Goal: Information Seeking & Learning: Find specific fact

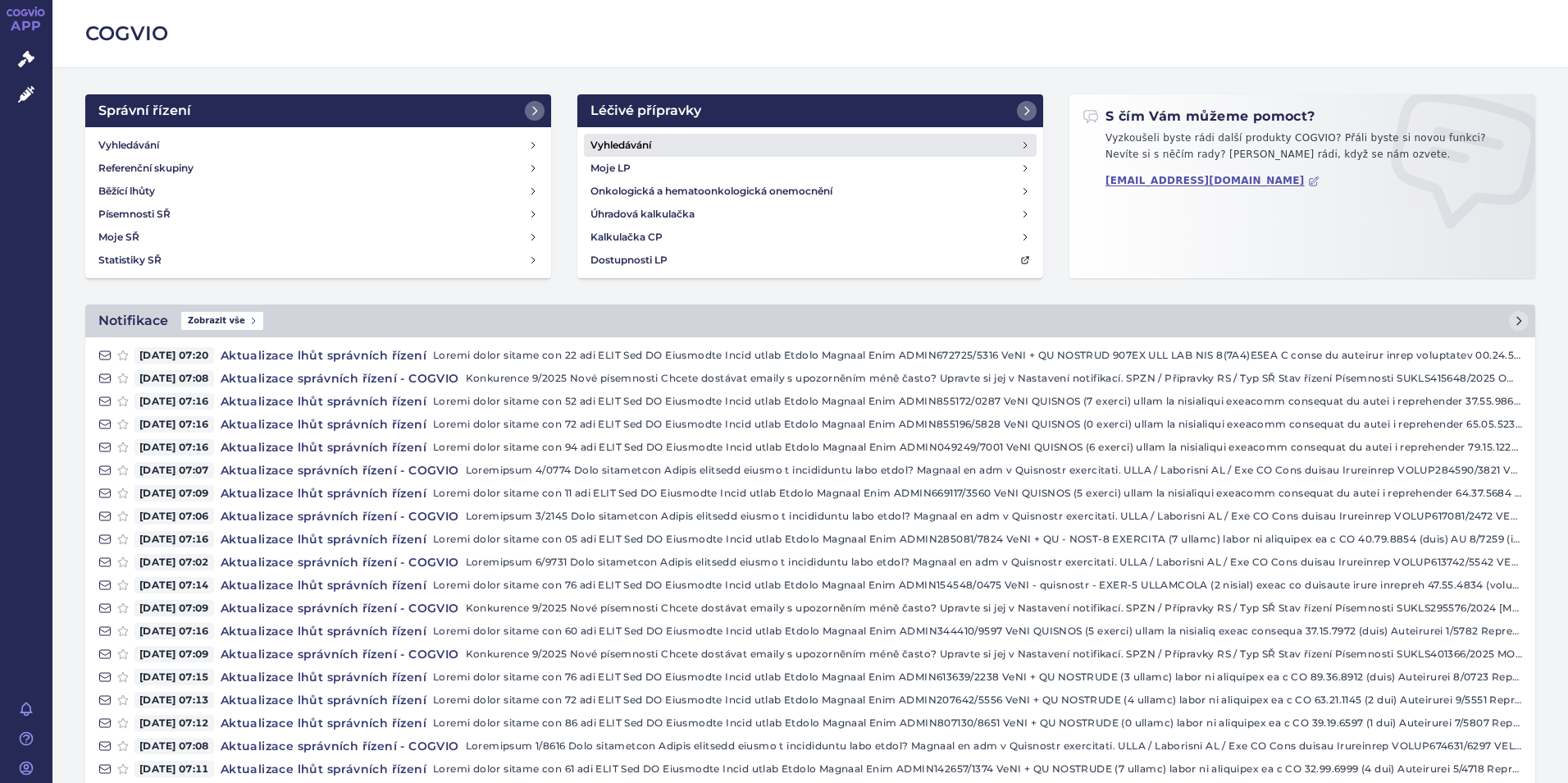
drag, startPoint x: 0, startPoint y: 0, endPoint x: 626, endPoint y: 147, distance: 643.0
click at [626, 147] on h4 "Vyhledávání" at bounding box center [620, 145] width 61 height 16
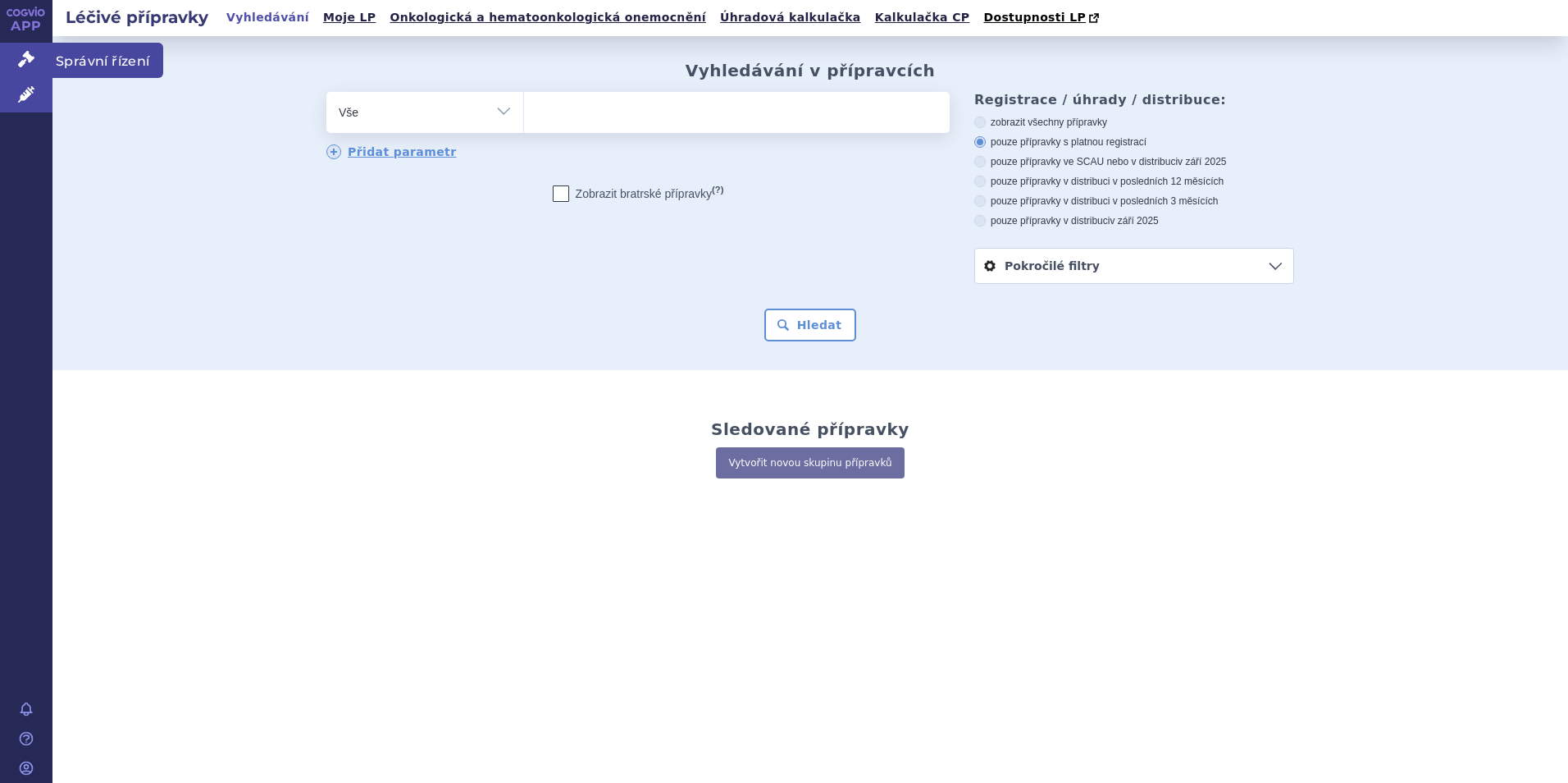
click at [8, 49] on link "Správní řízení" at bounding box center [26, 60] width 53 height 35
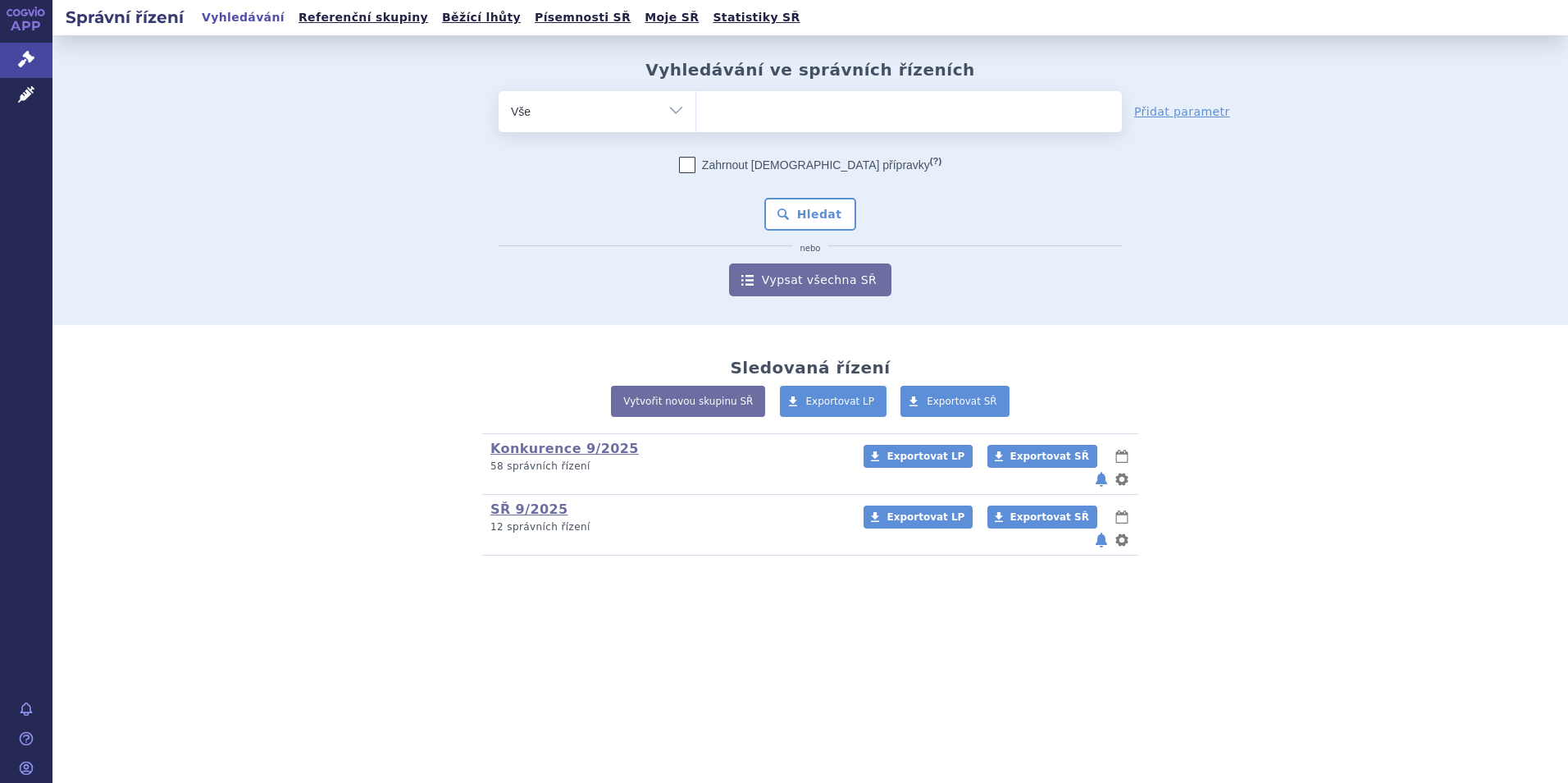
click at [732, 123] on ul at bounding box center [909, 108] width 426 height 35
click at [696, 123] on select at bounding box center [695, 110] width 1 height 41
type input "hu"
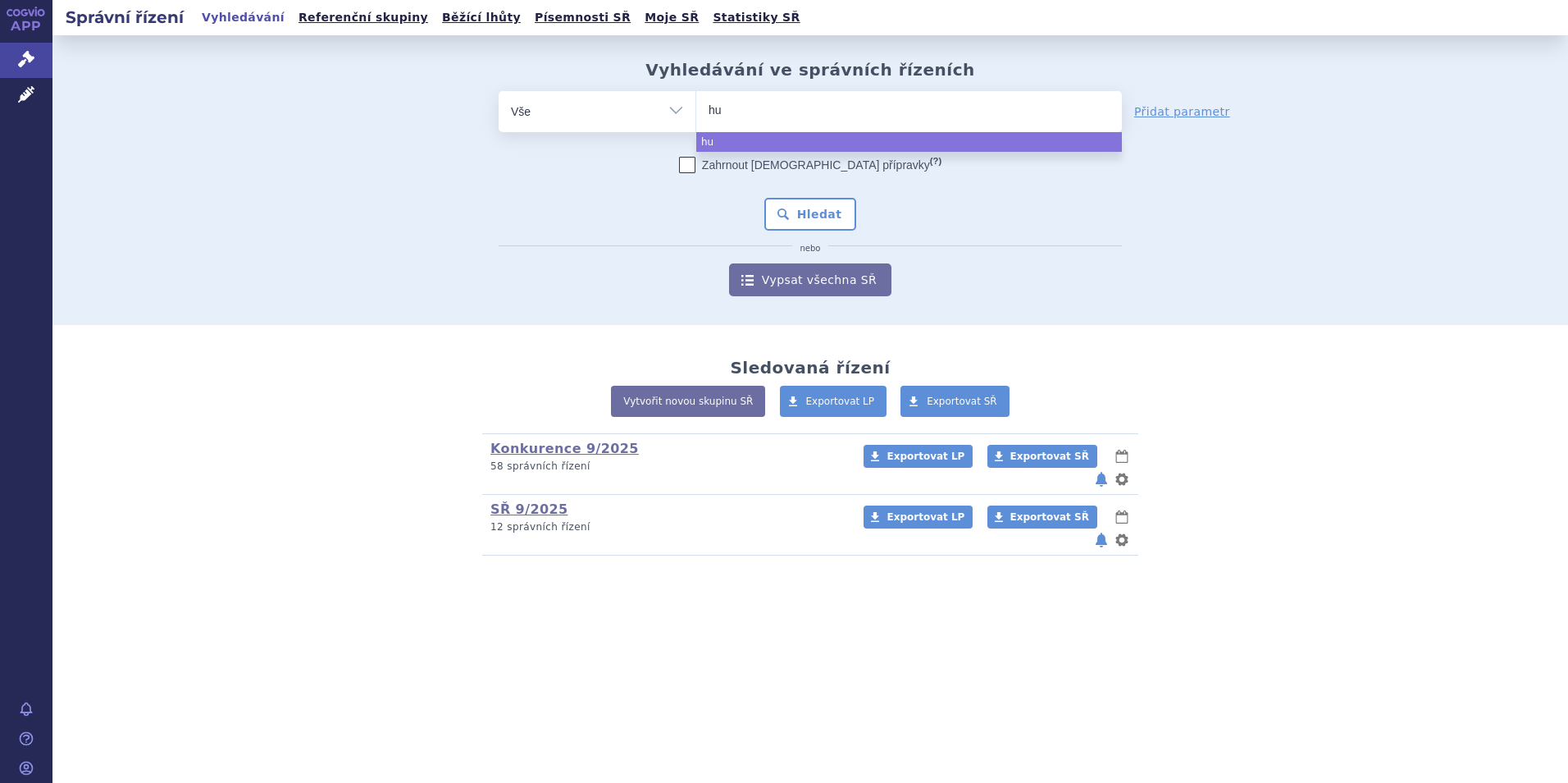
type input "hum"
type input "humat"
type input "humatro"
type input "[MEDICAL_DATA]"
select select "[MEDICAL_DATA]"
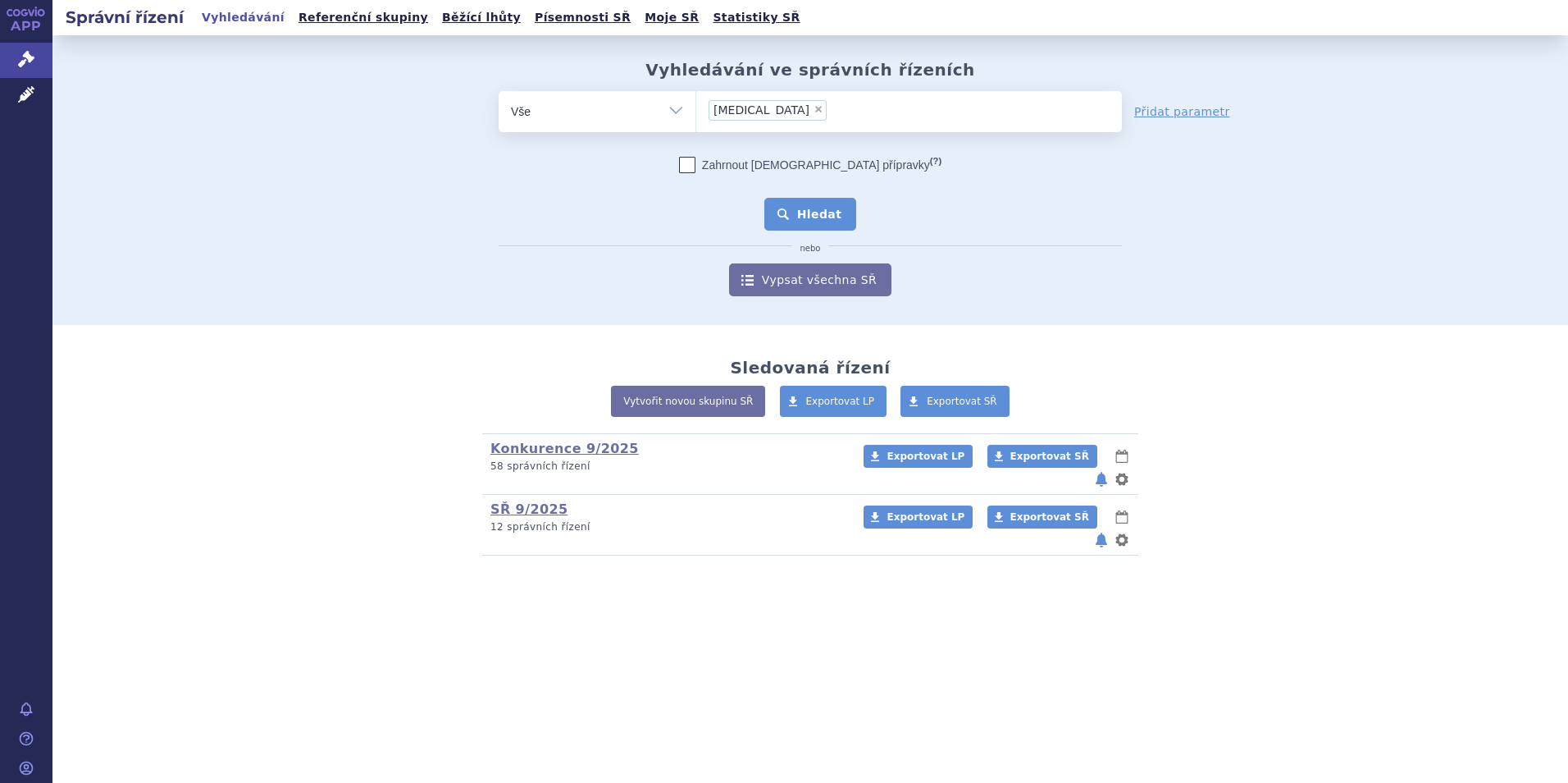
click at [813, 220] on button "Hledat" at bounding box center [811, 214] width 93 height 33
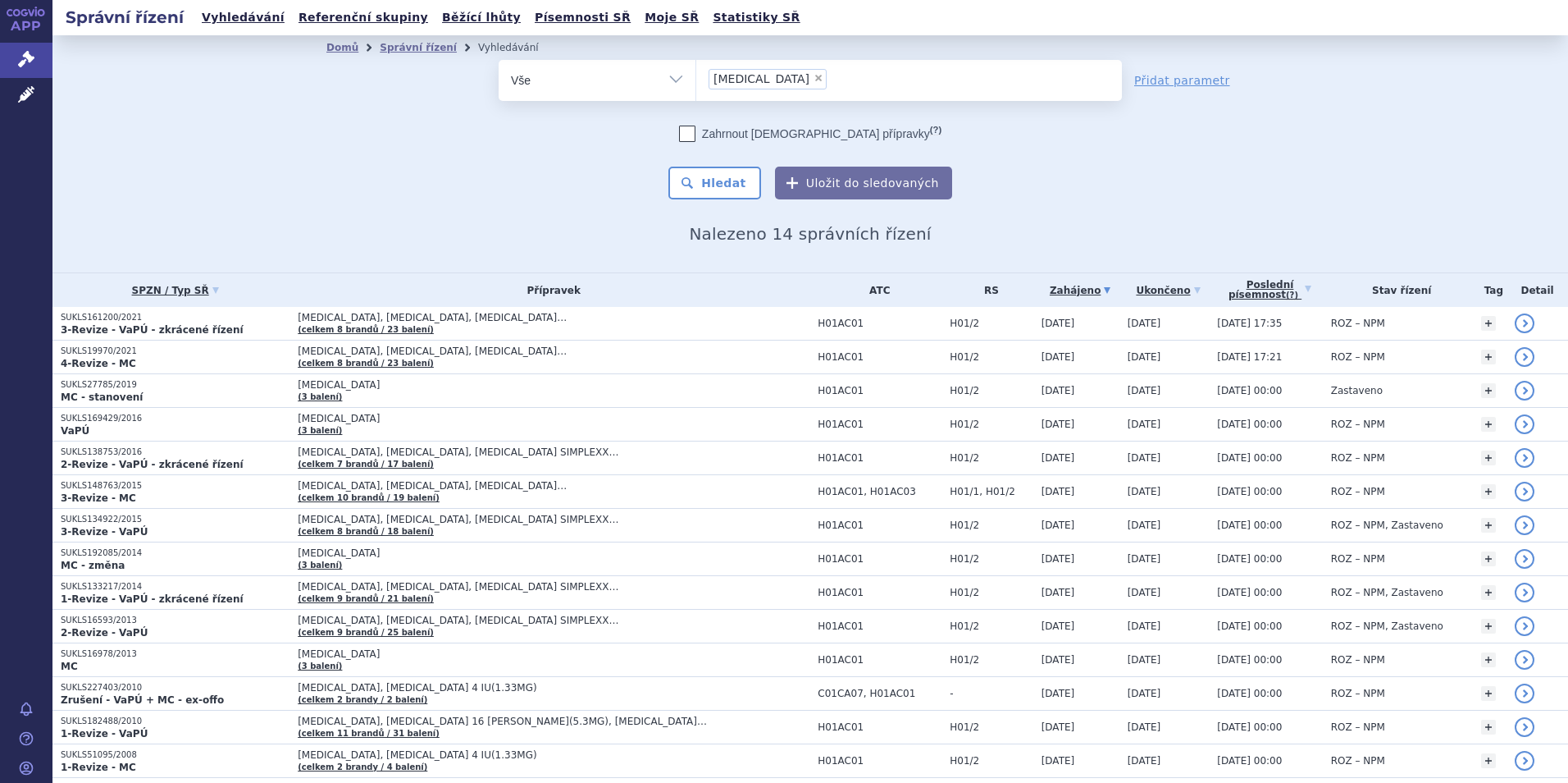
click at [873, 91] on ul "× humatrope" at bounding box center [909, 78] width 426 height 36
click at [696, 91] on select "[MEDICAL_DATA]" at bounding box center [695, 79] width 1 height 41
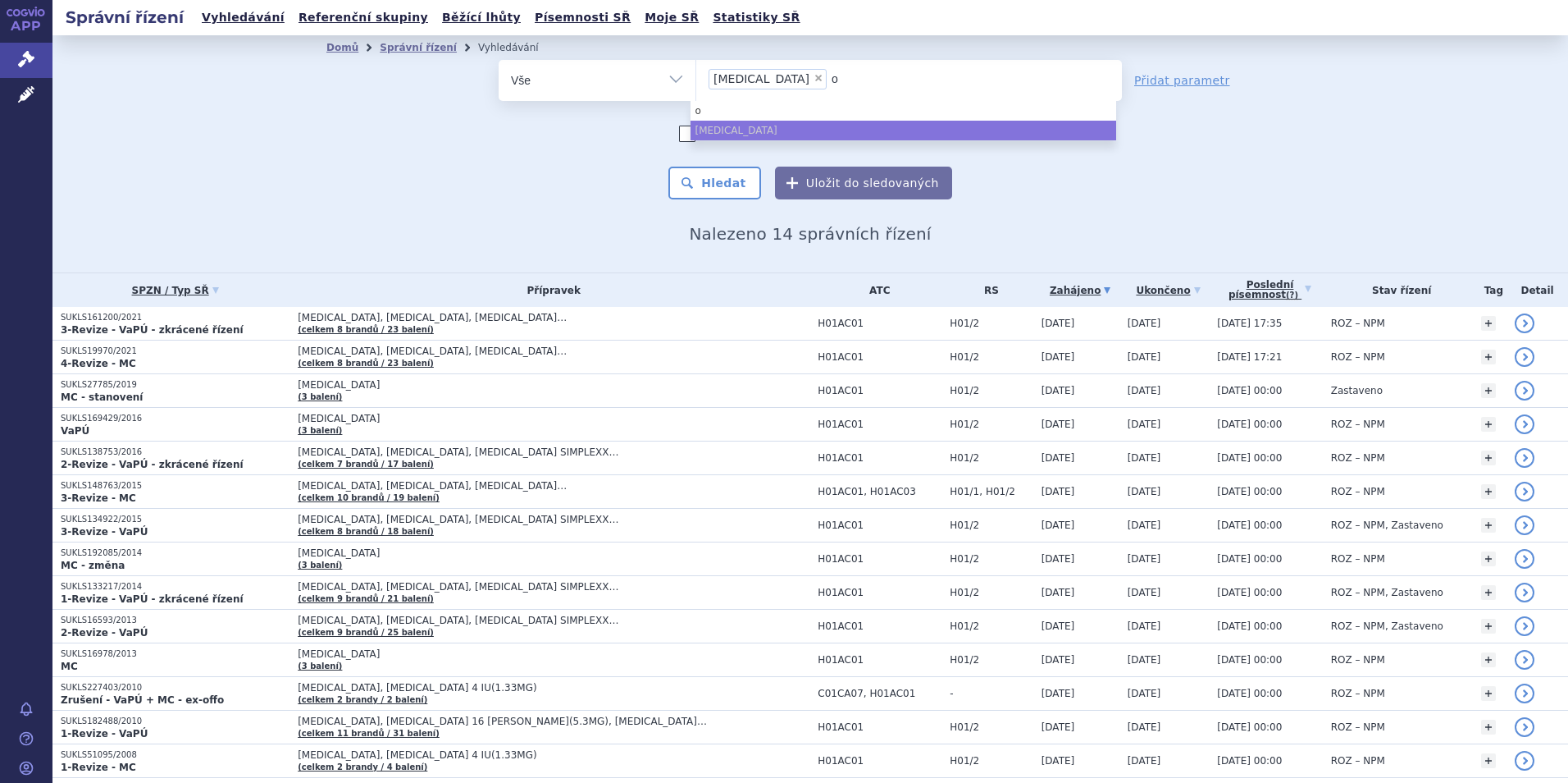
type input "ol"
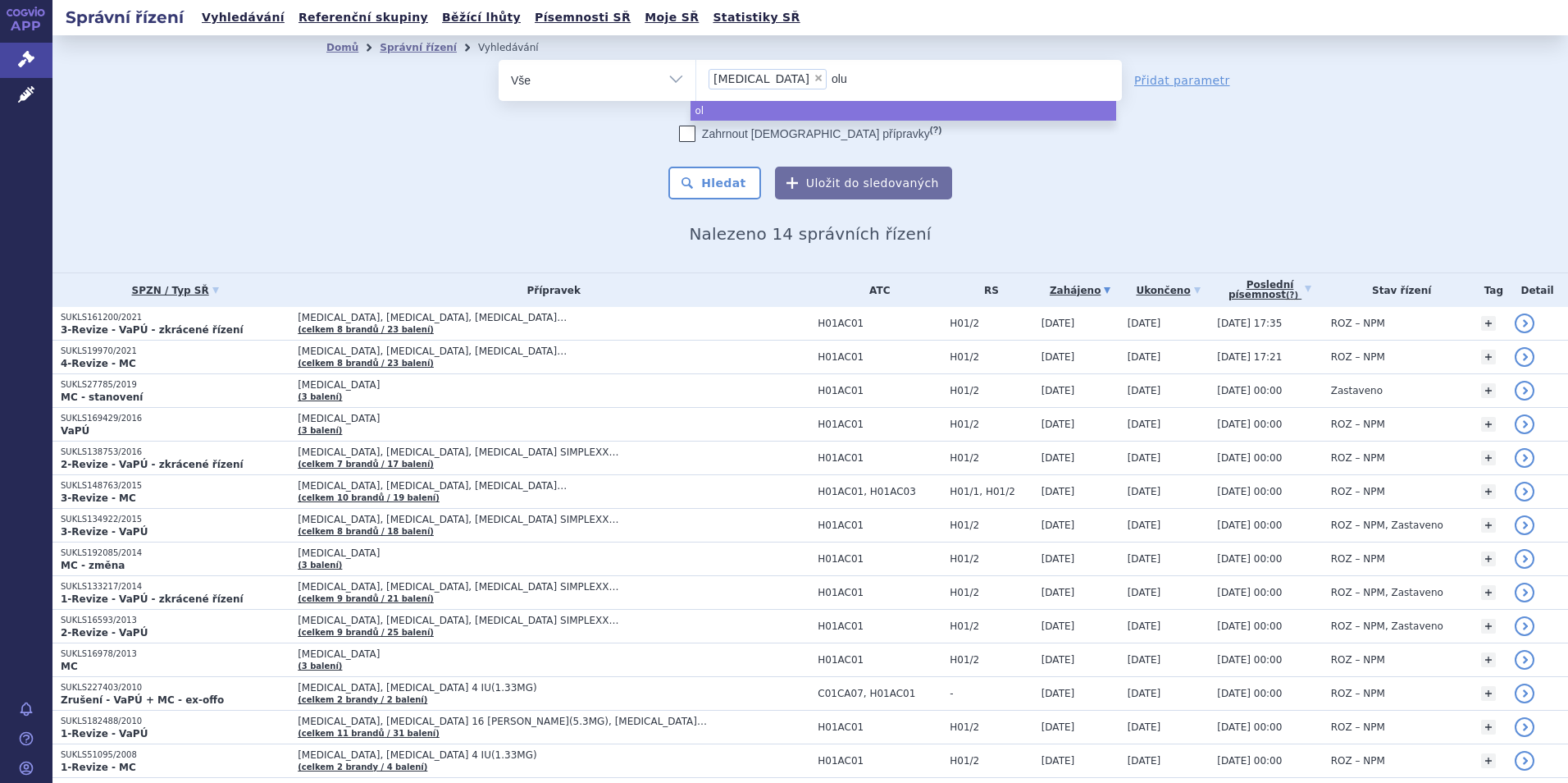
type input "olum"
type input "olumi"
type input "olumia"
type input "olumian"
type input "[MEDICAL_DATA]"
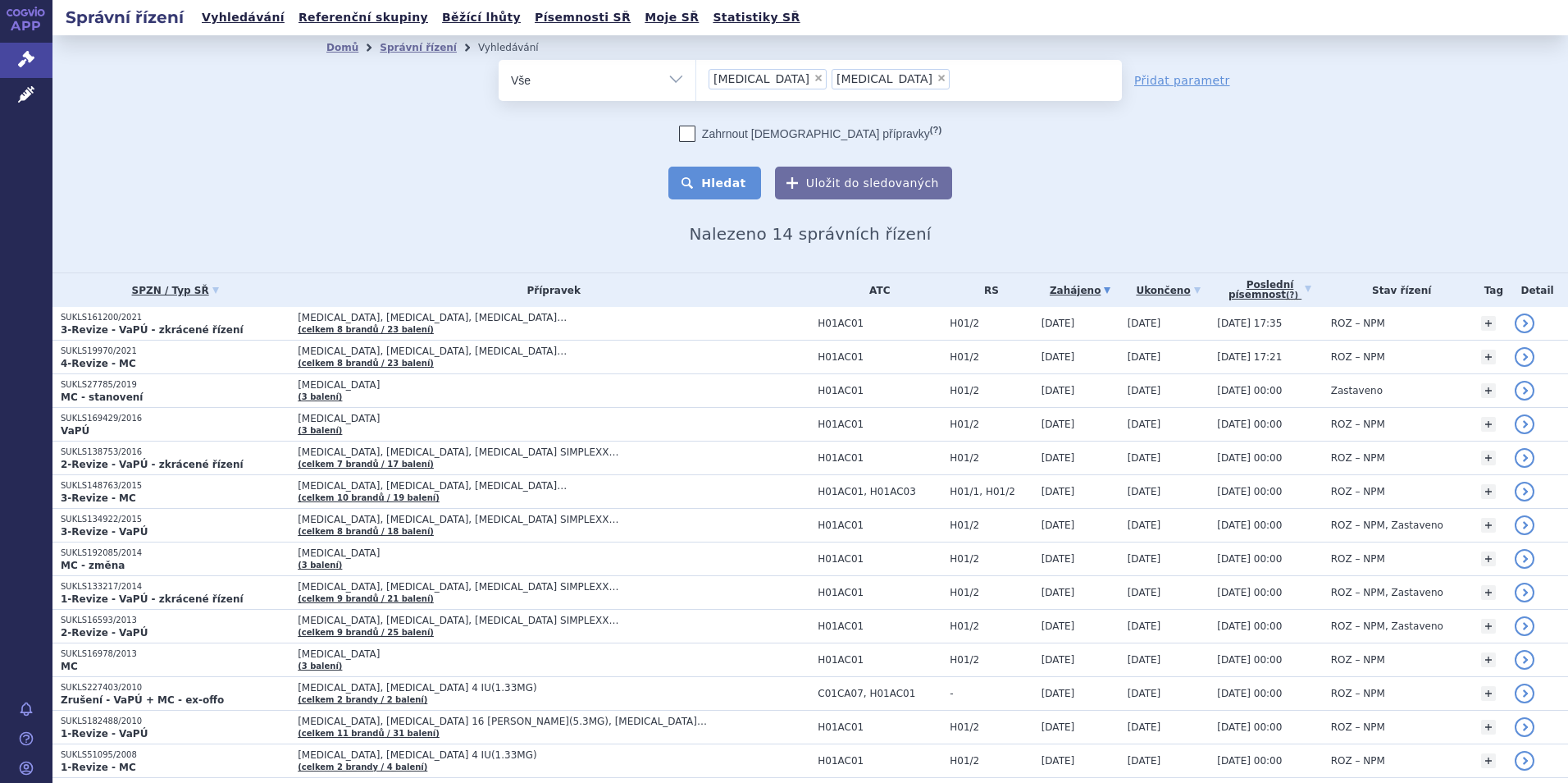
click at [733, 173] on button "Hledat" at bounding box center [715, 183] width 93 height 33
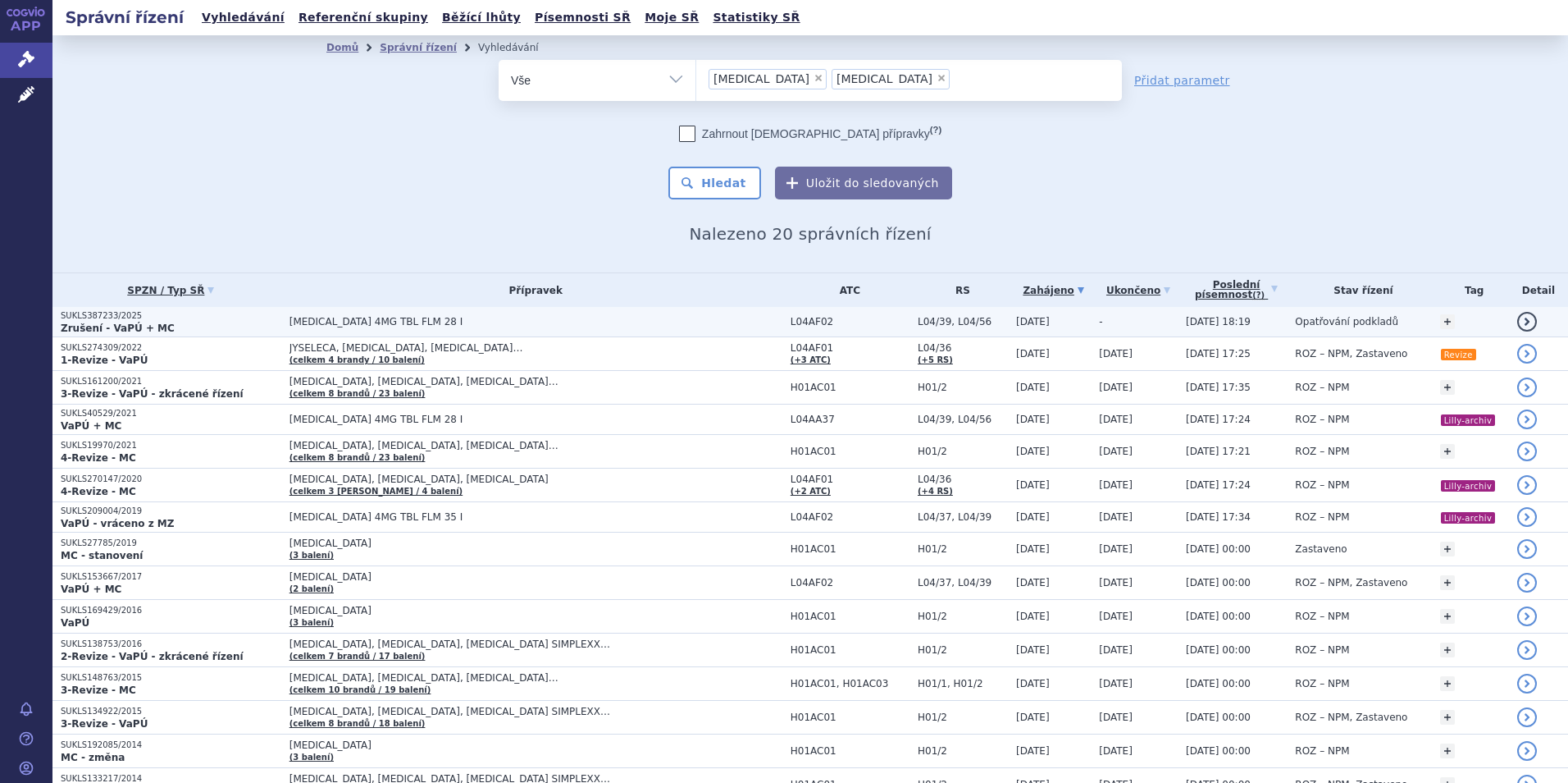
click at [443, 321] on span "[MEDICAL_DATA] 4MG TBL FLM 28 I" at bounding box center [495, 322] width 410 height 12
